Goal: Information Seeking & Learning: Learn about a topic

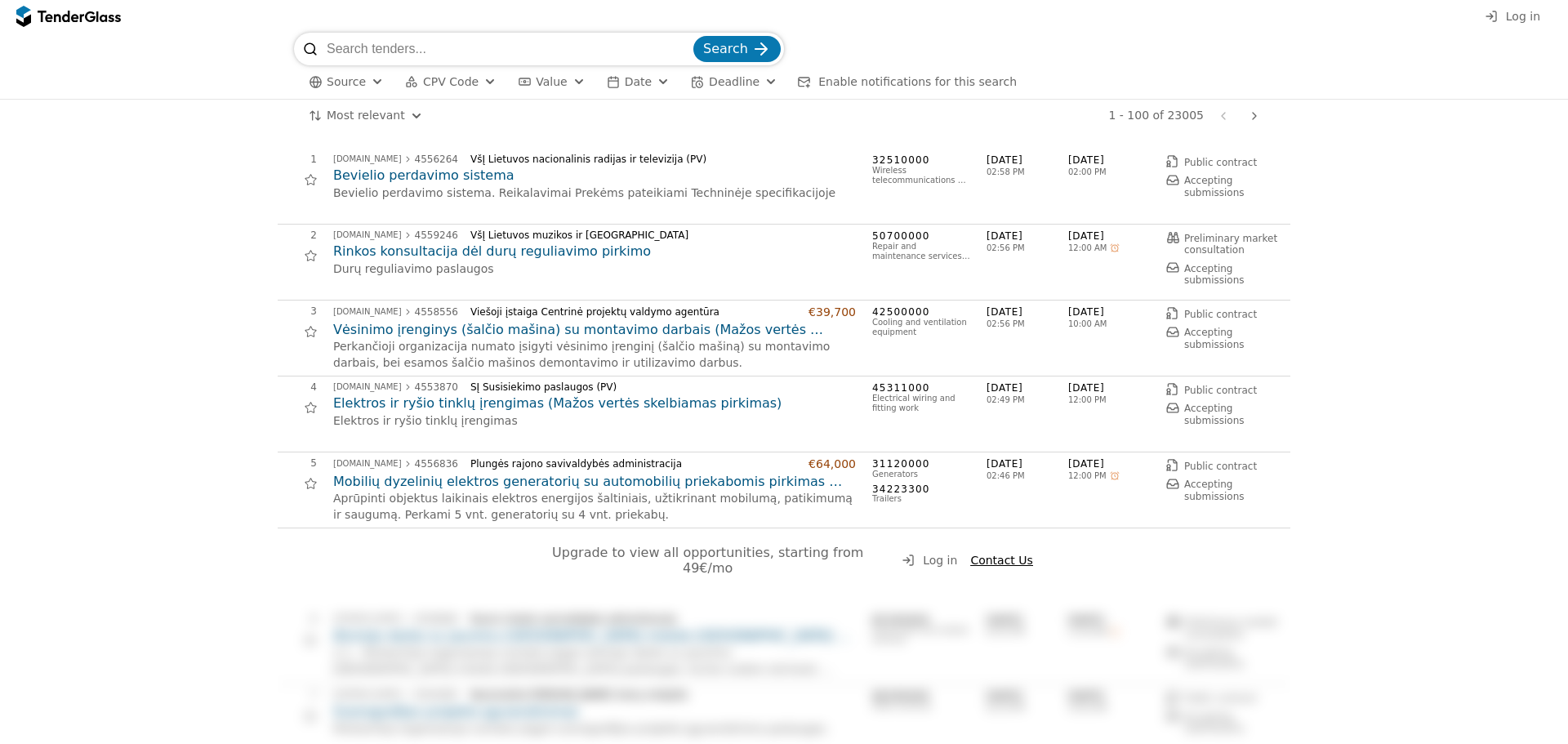
click at [446, 73] on button "CPV Code" at bounding box center [451, 81] width 105 height 20
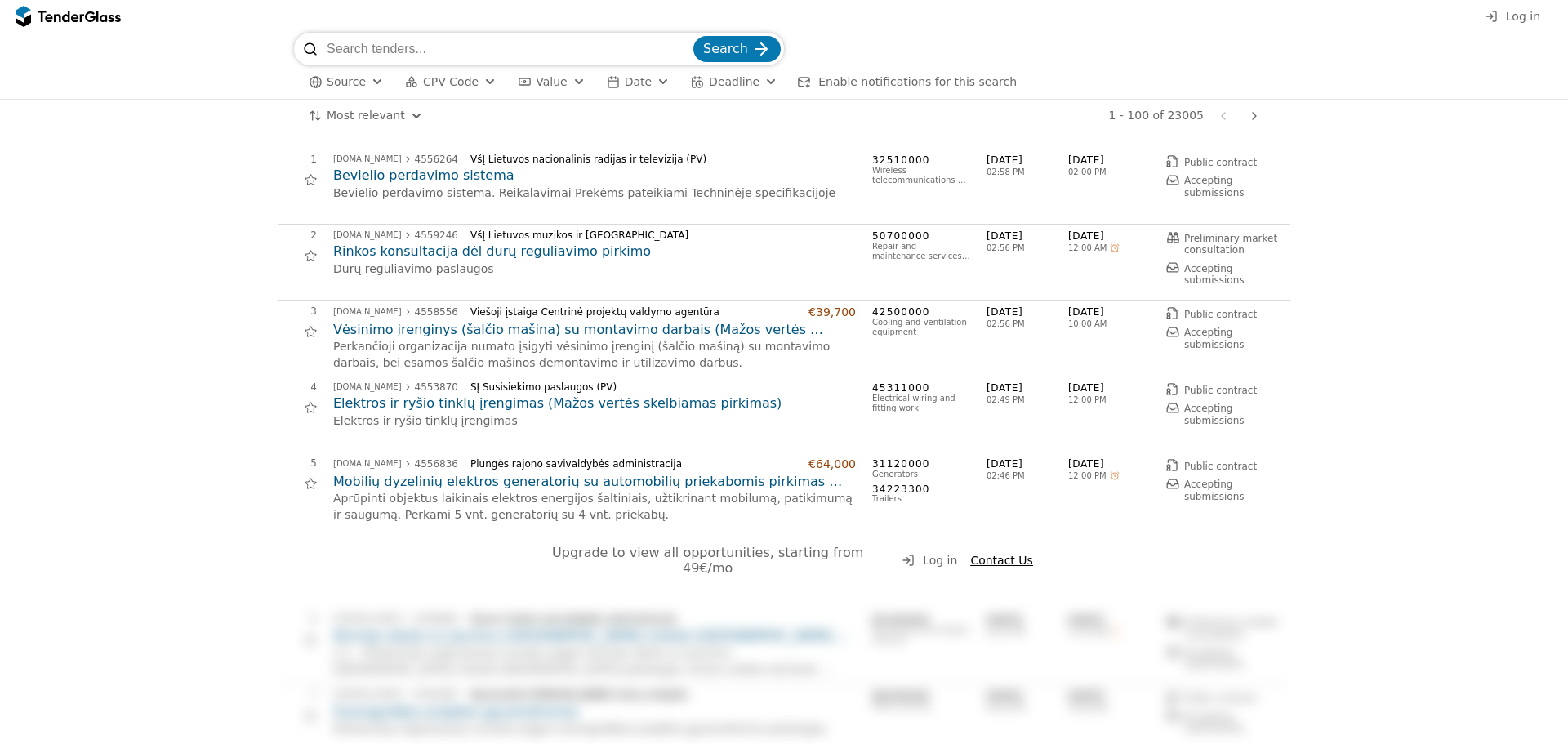
click at [443, 76] on span "CPV Code" at bounding box center [450, 81] width 55 height 13
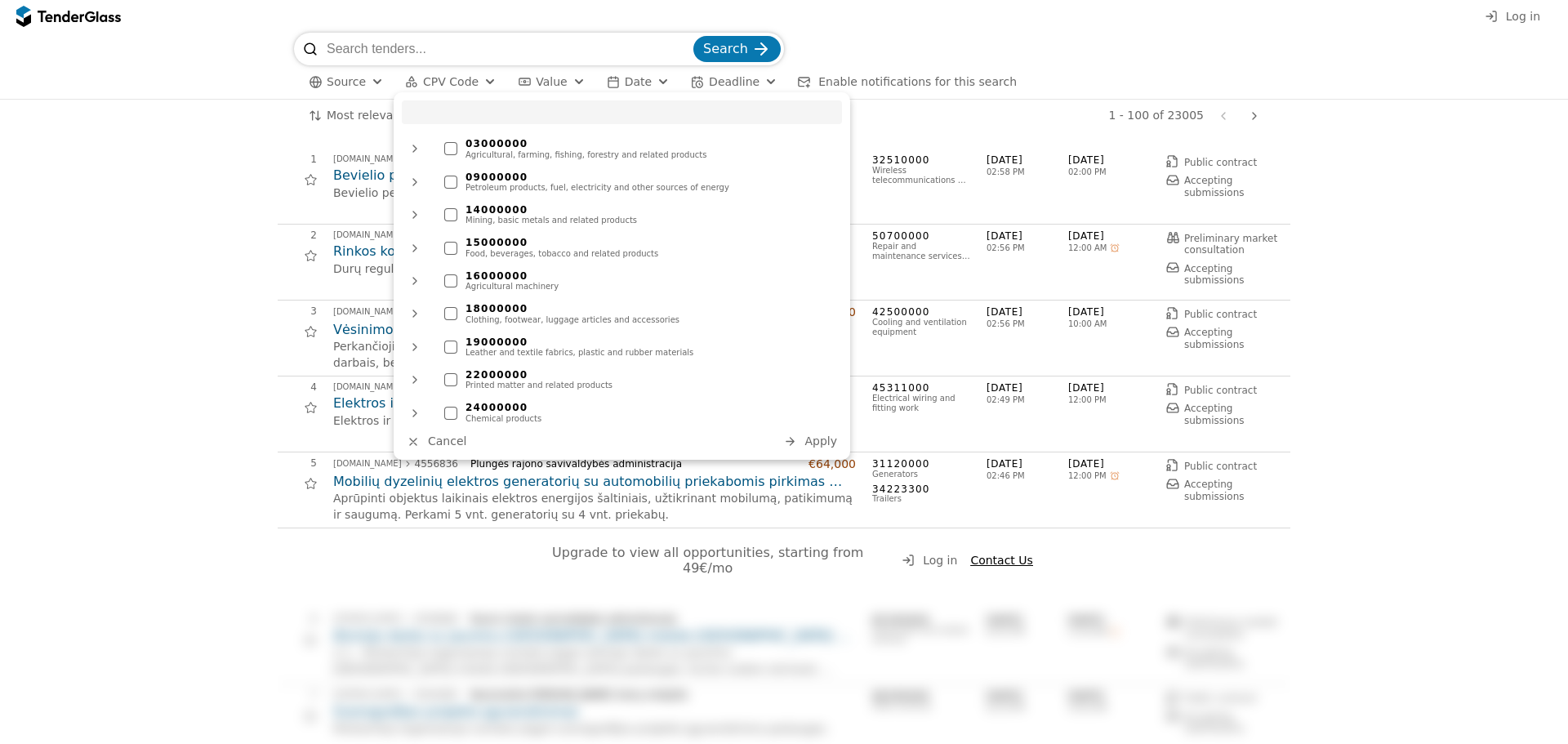
drag, startPoint x: 487, startPoint y: 118, endPoint x: 487, endPoint y: 109, distance: 9.0
click at [487, 115] on input "search" at bounding box center [622, 112] width 441 height 23
click at [490, 111] on input "communication" at bounding box center [622, 112] width 441 height 23
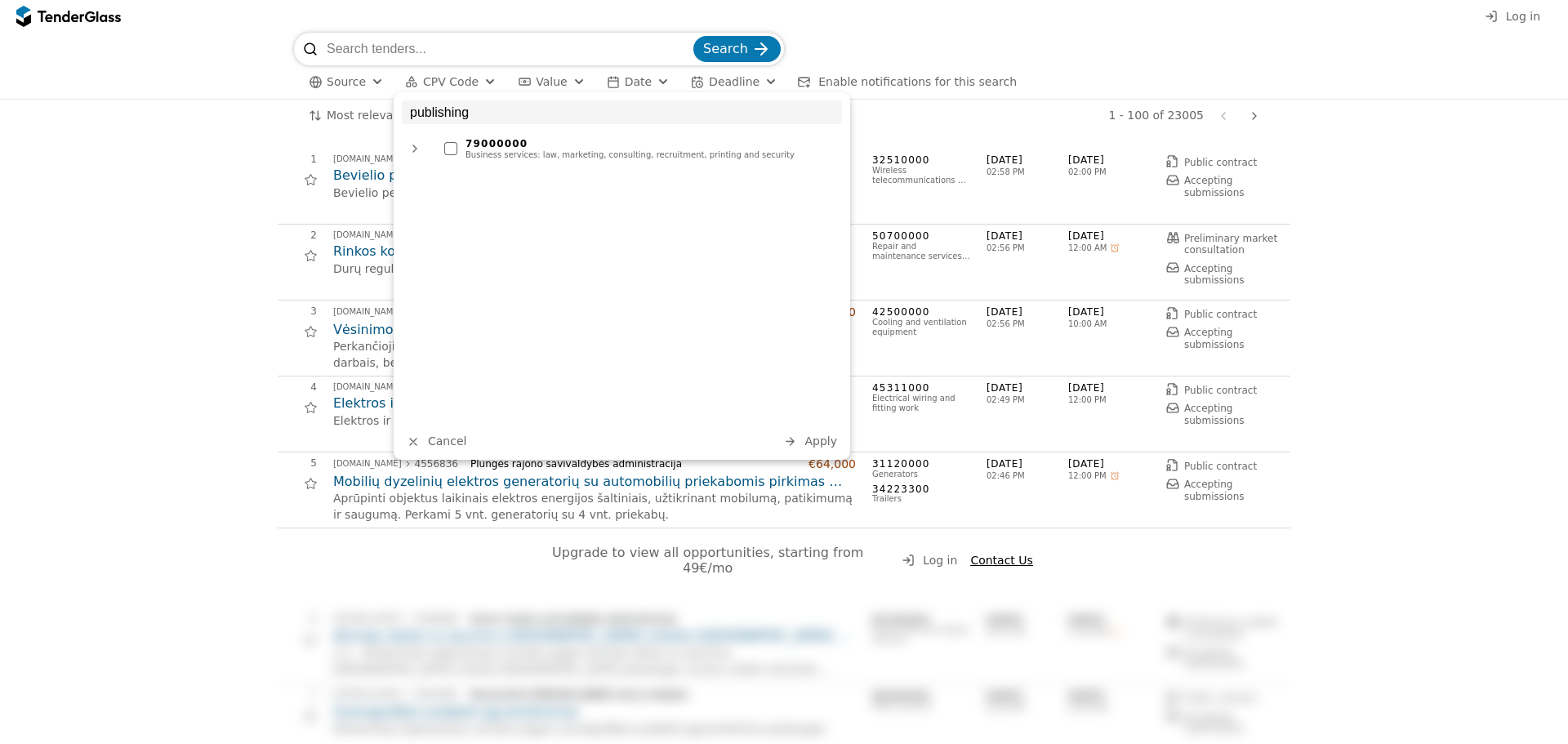
type input "publishing"
click at [521, 151] on div "Business services: law, marketing, consulting, recruitment, printing and securi…" at bounding box center [650, 155] width 368 height 10
click at [806, 436] on button "Apply" at bounding box center [811, 441] width 64 height 20
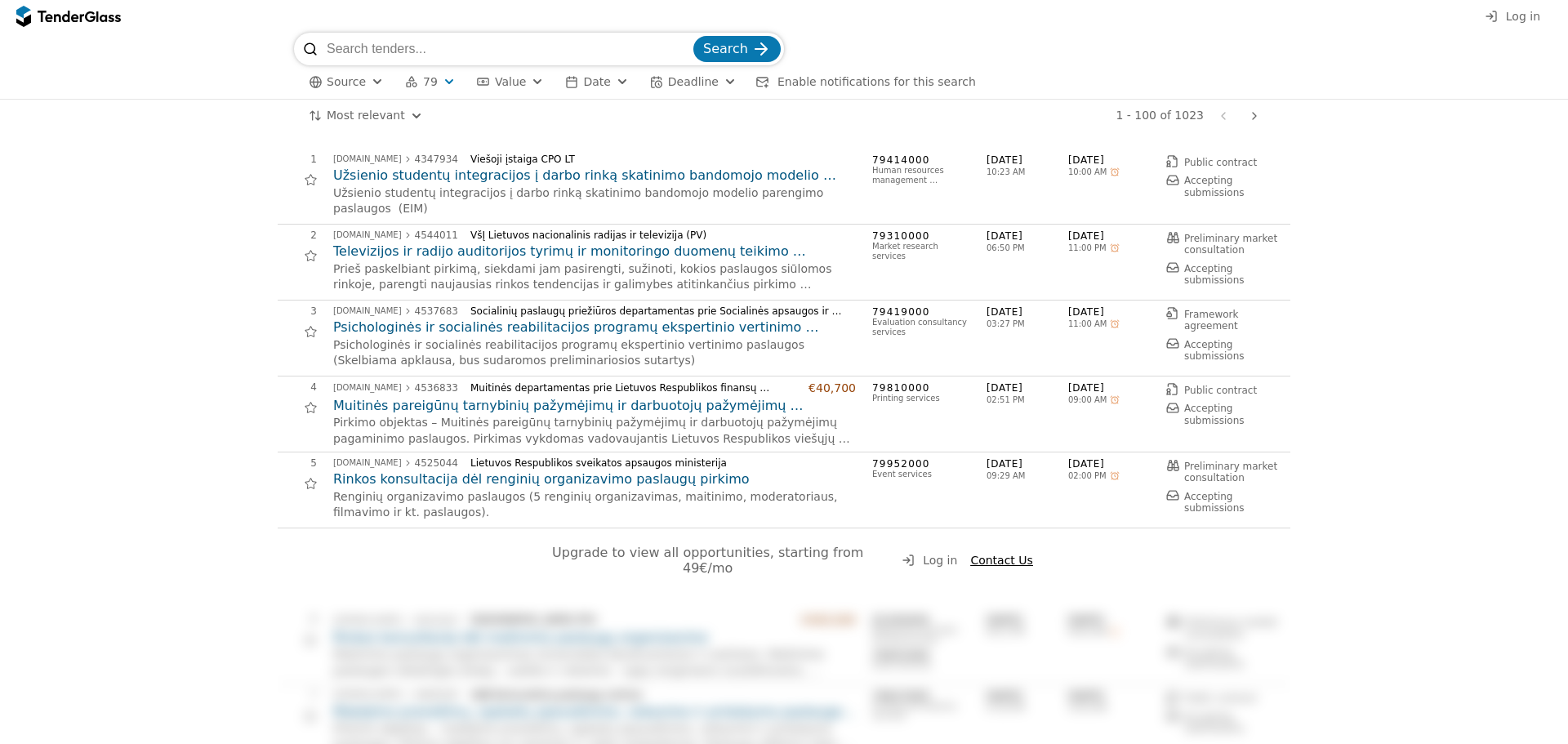
click at [652, 81] on button "Deadline" at bounding box center [693, 81] width 100 height 20
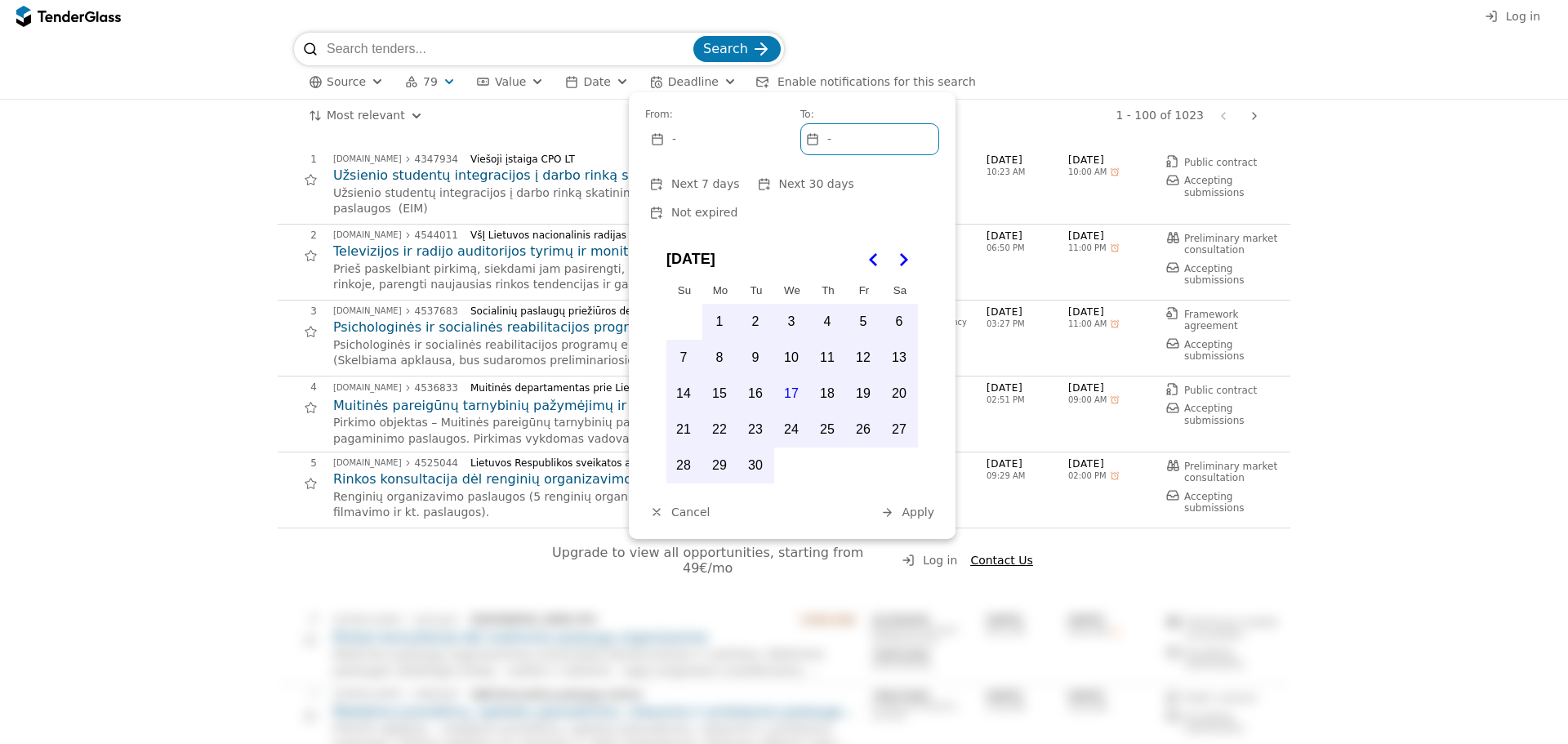
click at [816, 184] on span "Next 30 days" at bounding box center [816, 183] width 76 height 13
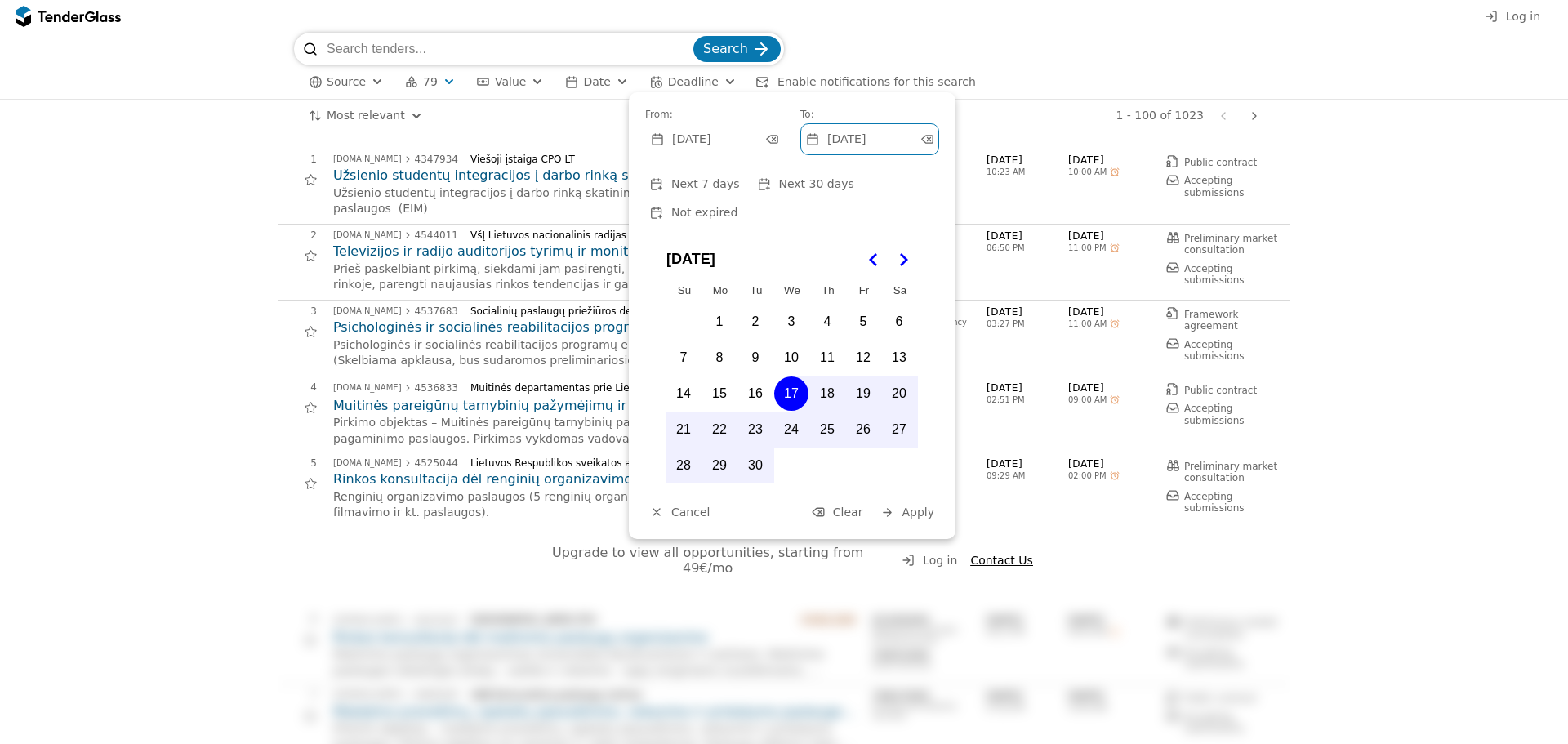
click at [917, 506] on span "Apply" at bounding box center [918, 512] width 33 height 13
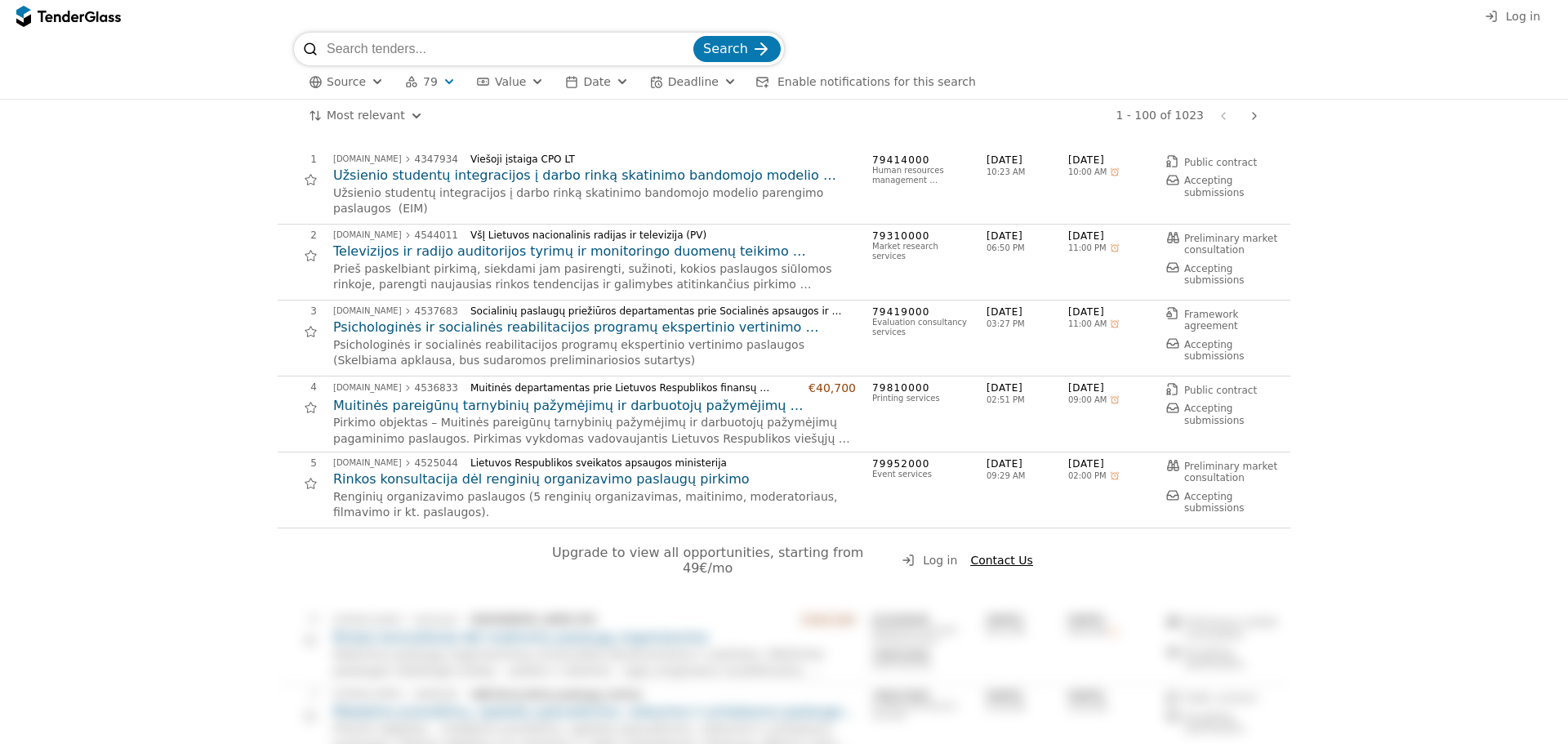
click at [389, 117] on html "Log in Search Source 79 Type Buyer Value Date Deadline Enable notifications for…" at bounding box center [784, 372] width 1568 height 744
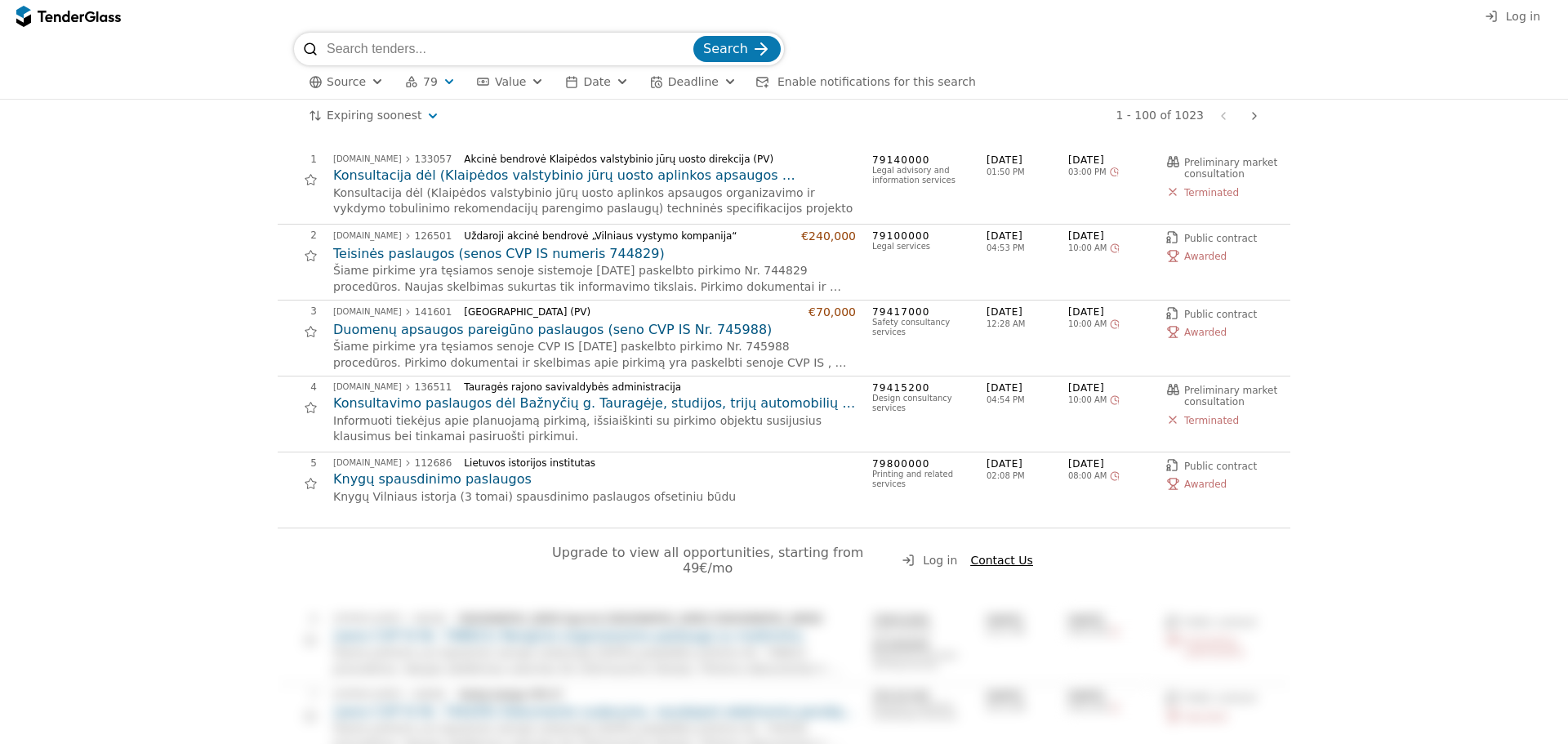
click at [435, 78] on button "79" at bounding box center [431, 81] width 64 height 20
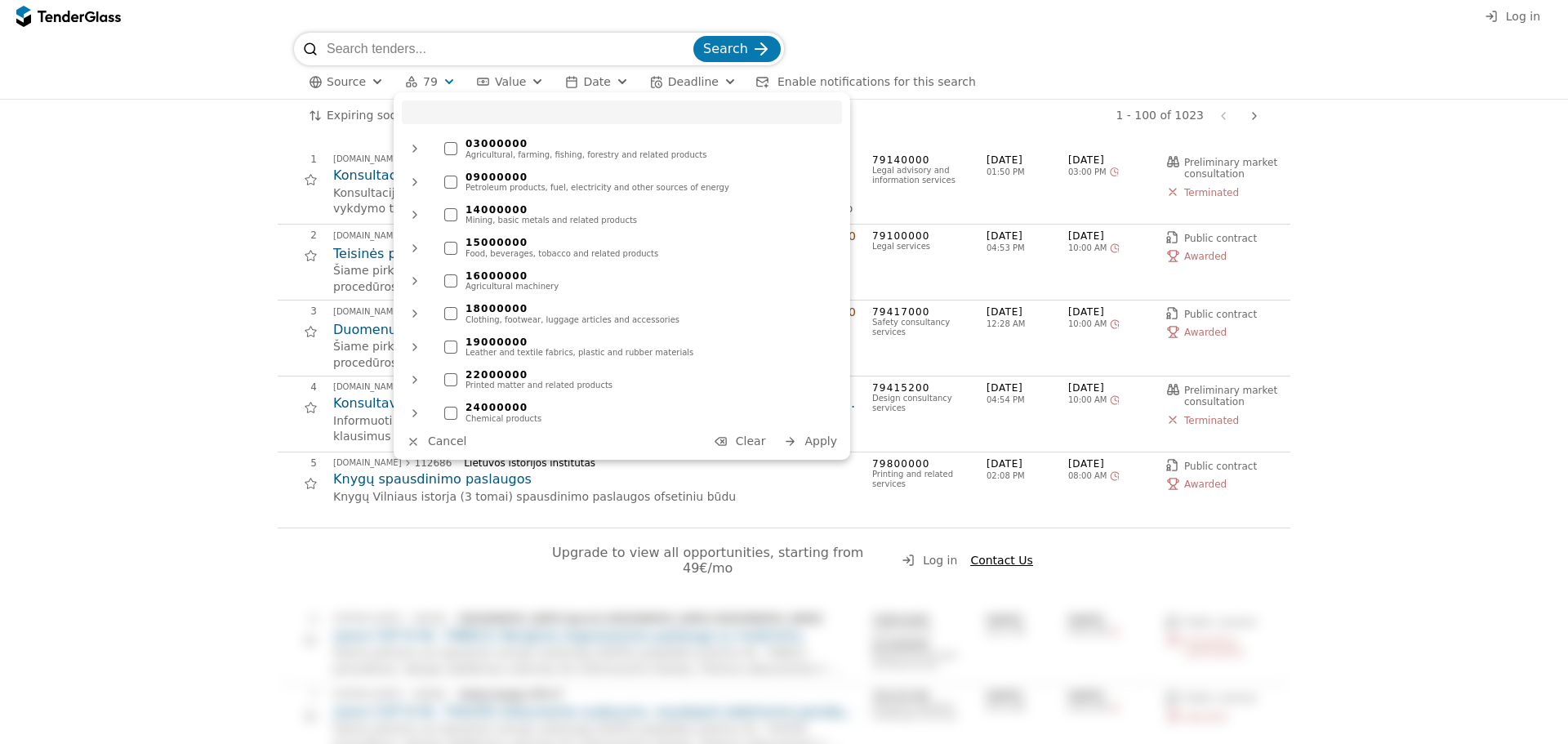
click at [435, 78] on button "79" at bounding box center [431, 81] width 64 height 20
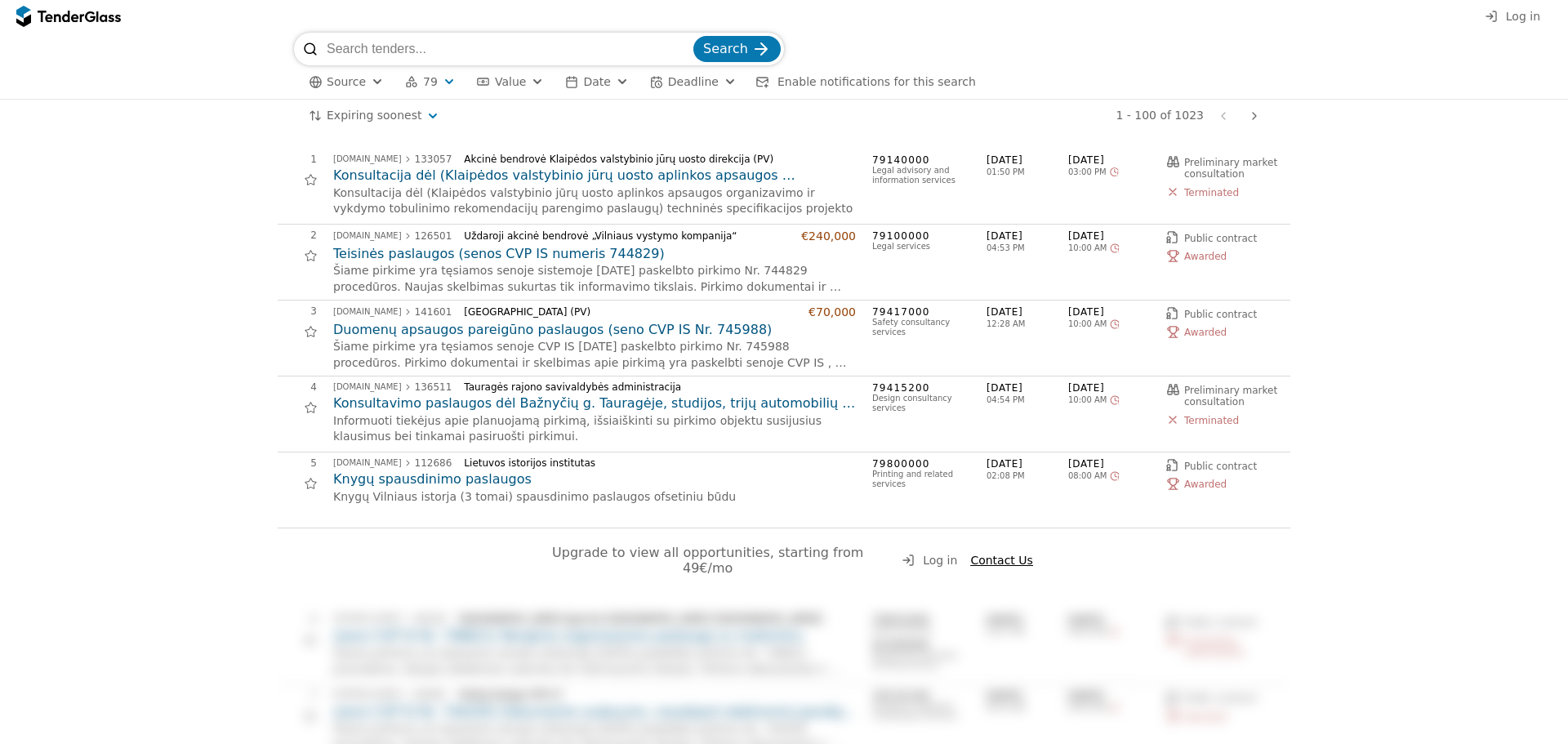
click at [378, 78] on div "button" at bounding box center [377, 81] width 59 height 55
click at [366, 113] on div "[GEOGRAPHIC_DATA]" at bounding box center [443, 114] width 196 height 26
click at [715, 117] on div "1 - 100 of 1023 Previous page Next page" at bounding box center [860, 116] width 812 height 33
